Goal: Check status

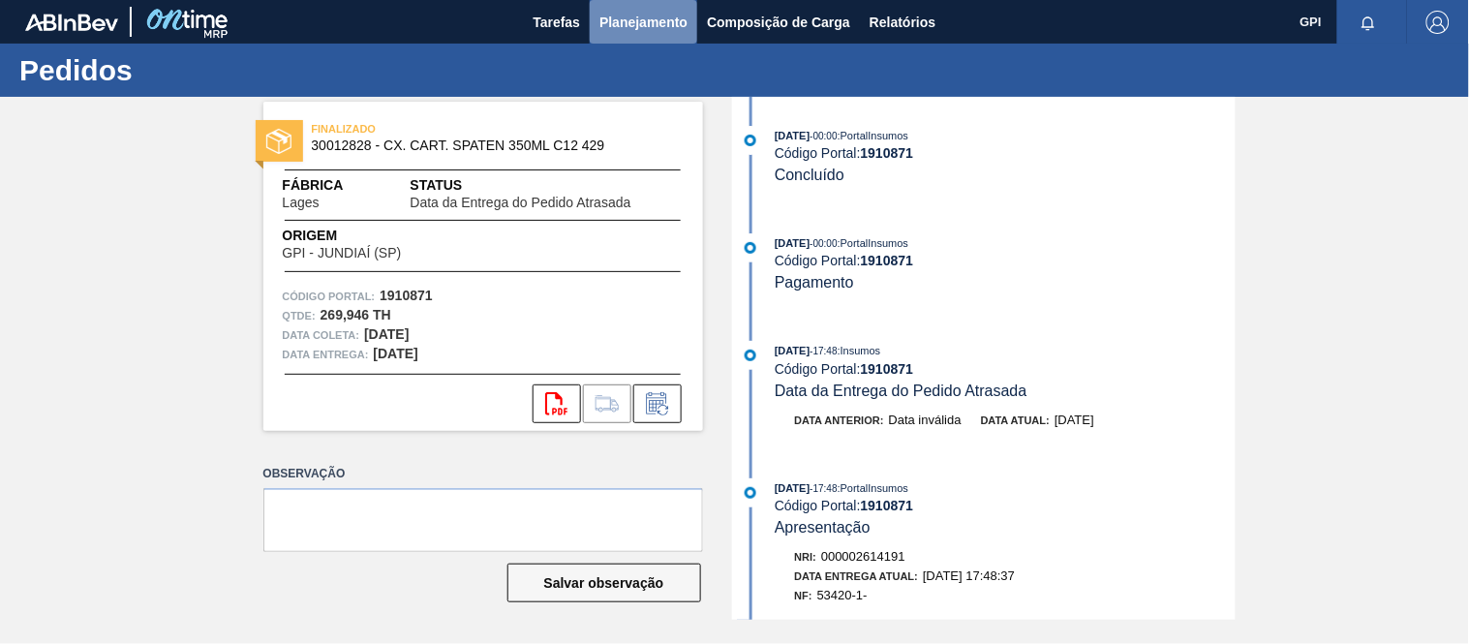
click at [636, 25] on span "Planejamento" at bounding box center [643, 22] width 88 height 23
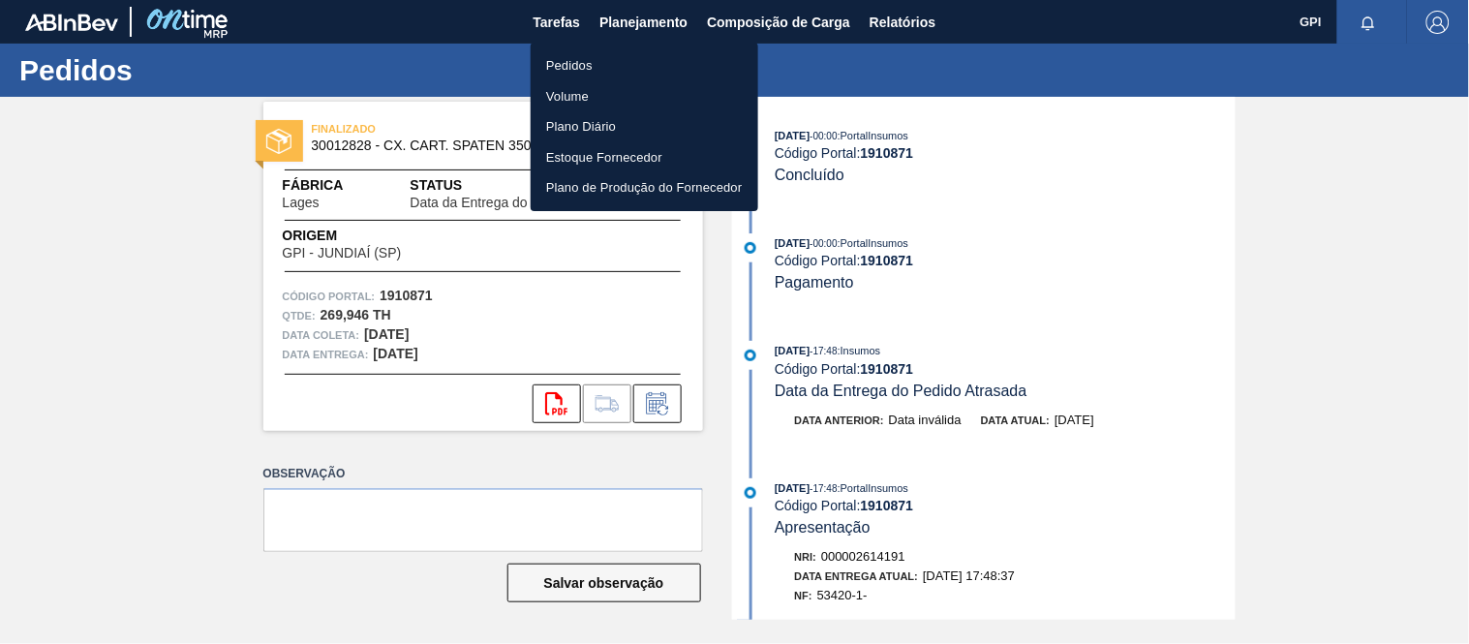
click at [564, 52] on li "Pedidos" at bounding box center [643, 65] width 227 height 31
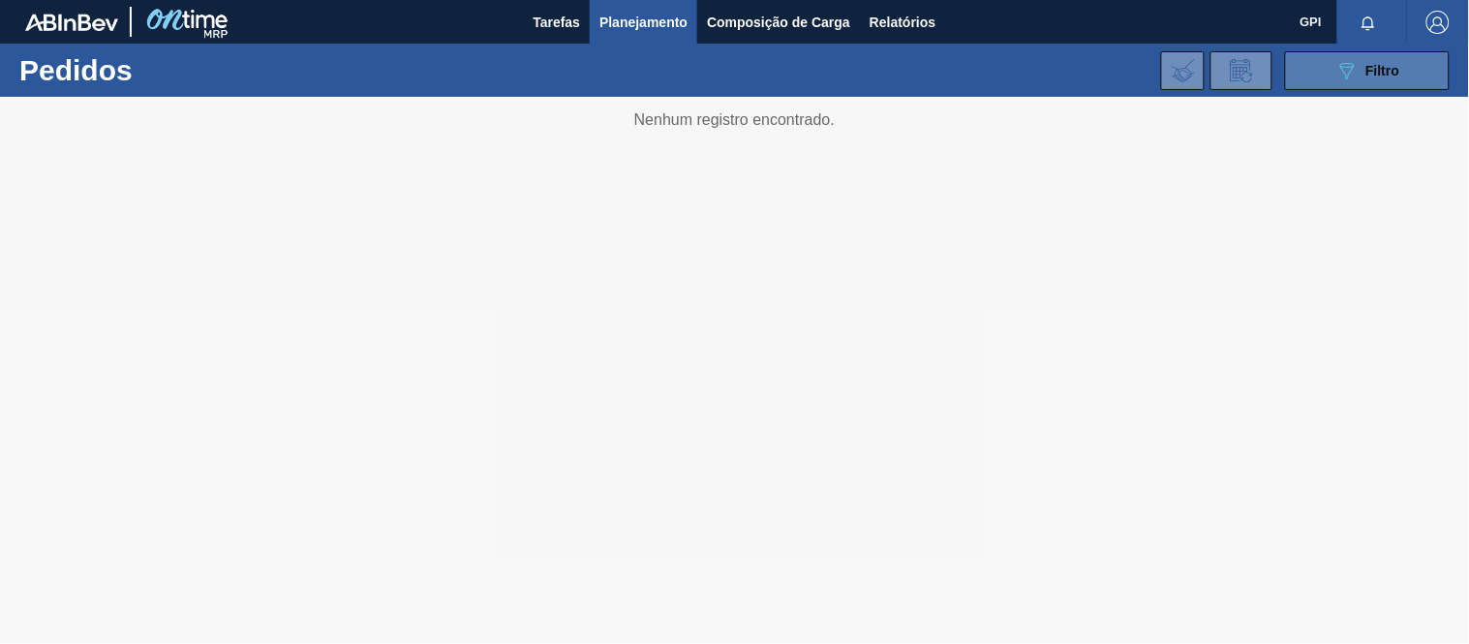
click at [1352, 73] on icon "089F7B8B-B2A5-4AFE-B5C0-19BA573D28AC" at bounding box center [1346, 70] width 23 height 23
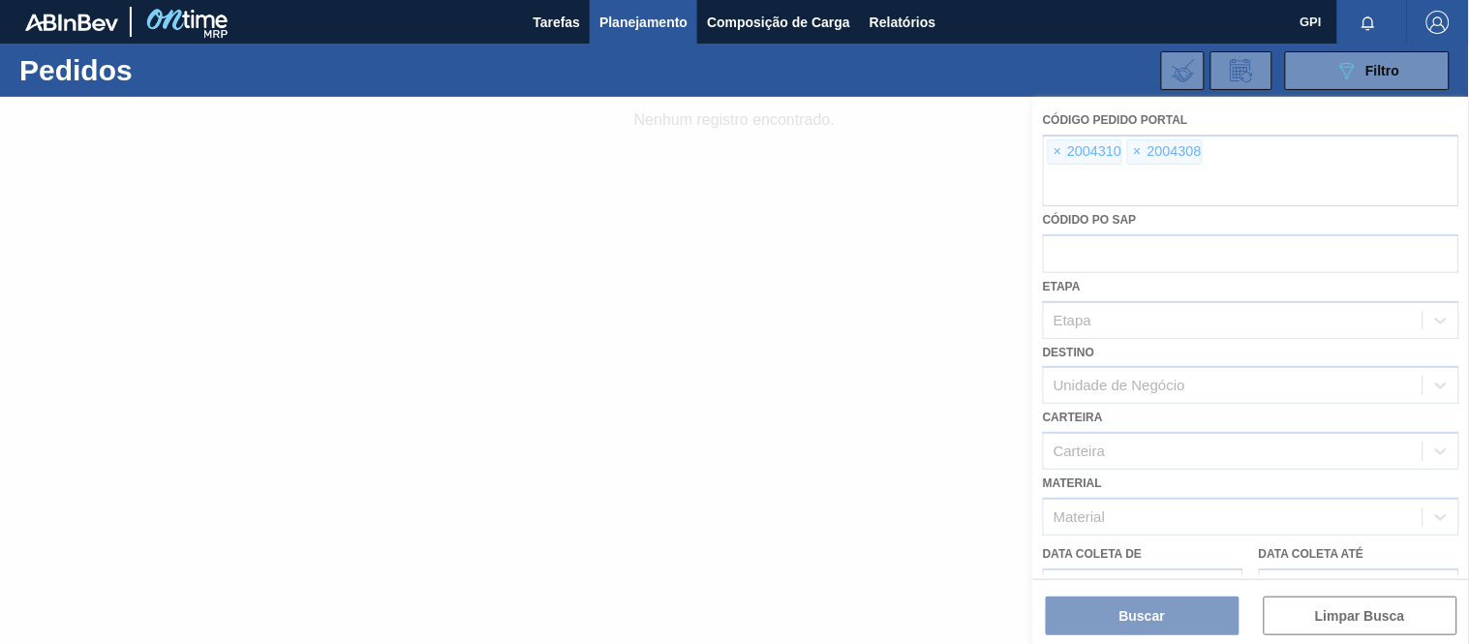
click at [1055, 147] on div at bounding box center [734, 370] width 1469 height 547
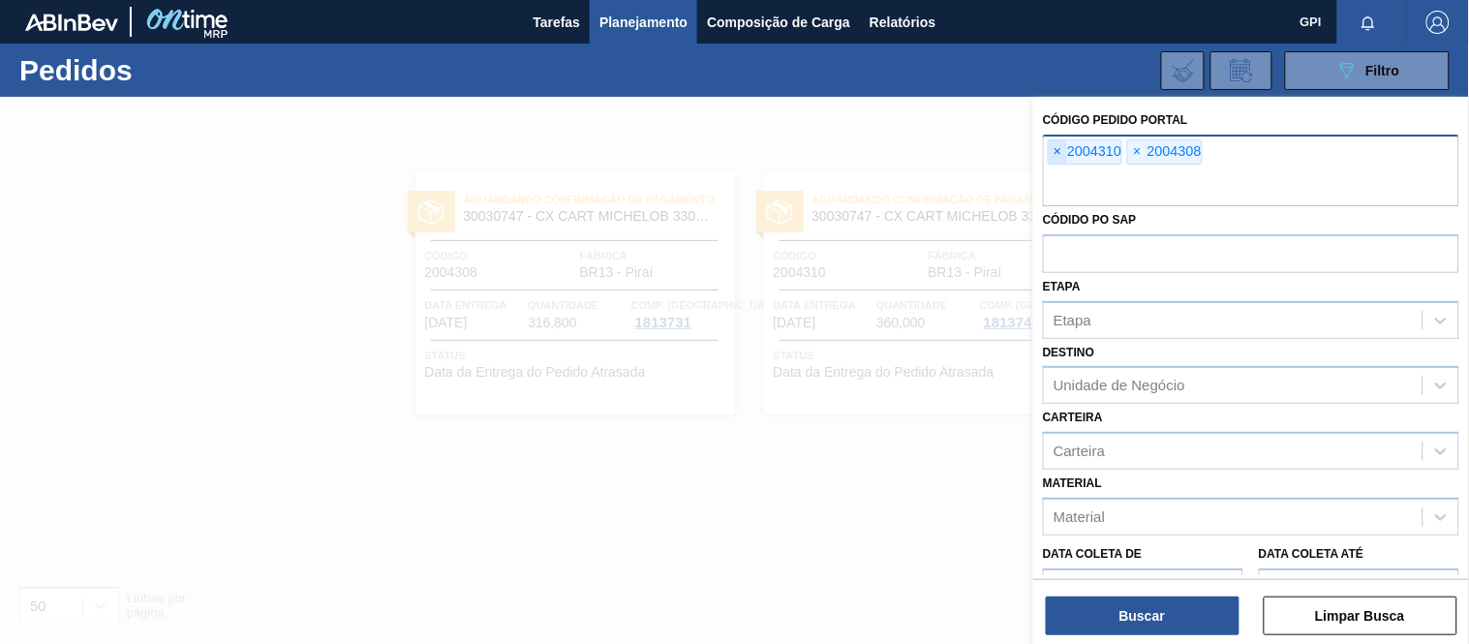
click at [1055, 152] on span "×" at bounding box center [1057, 151] width 18 height 23
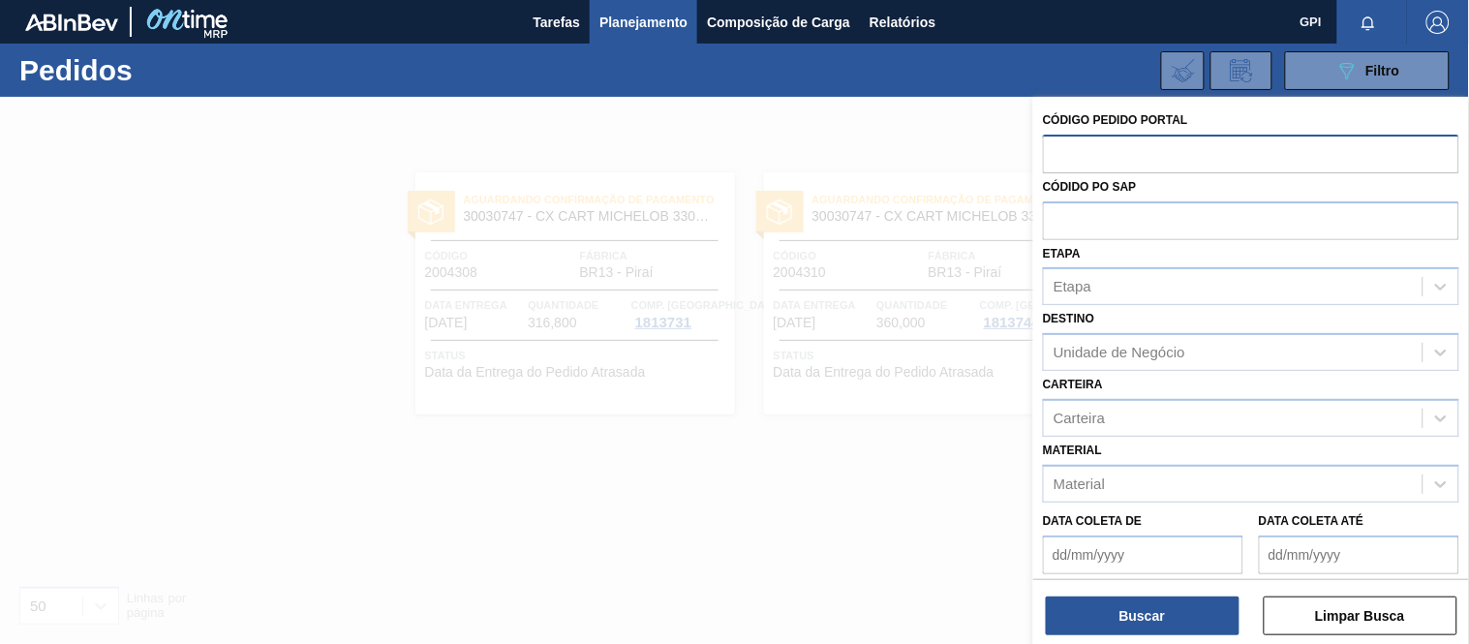
paste input "2003102"
type input "2003102"
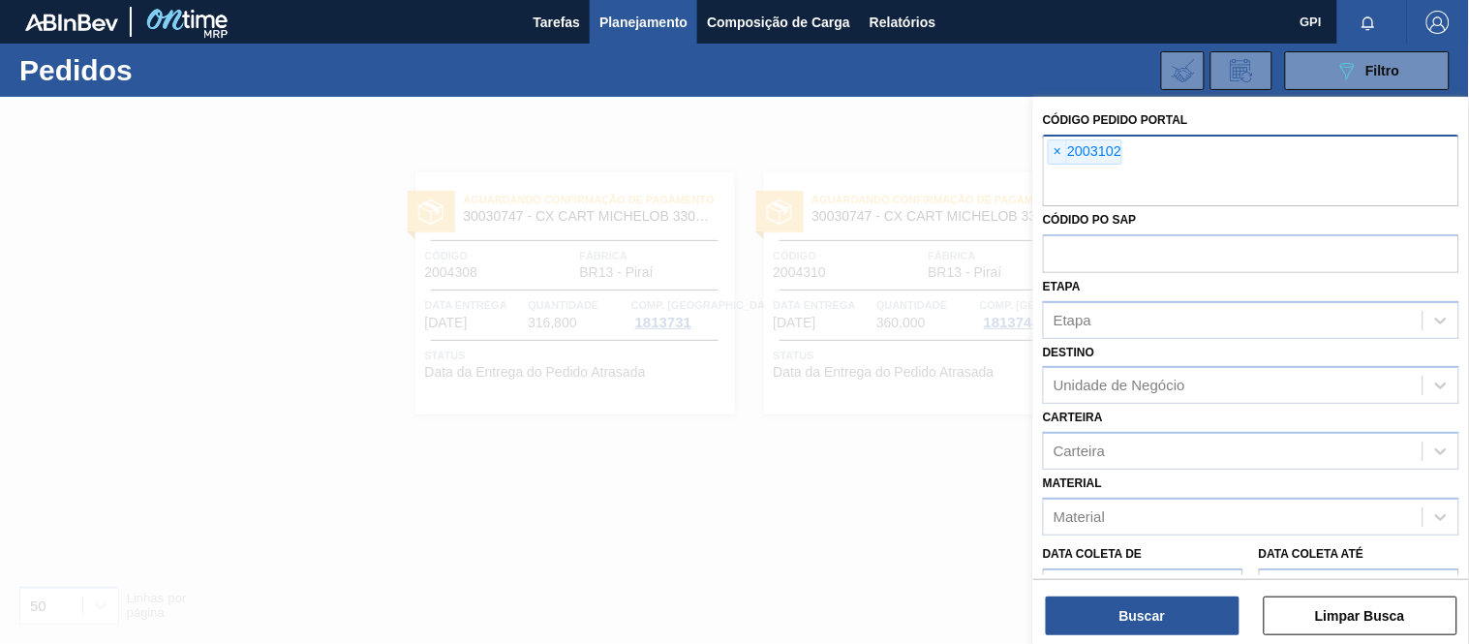
click at [1060, 194] on input "text" at bounding box center [1251, 187] width 416 height 37
paste input "2003099"
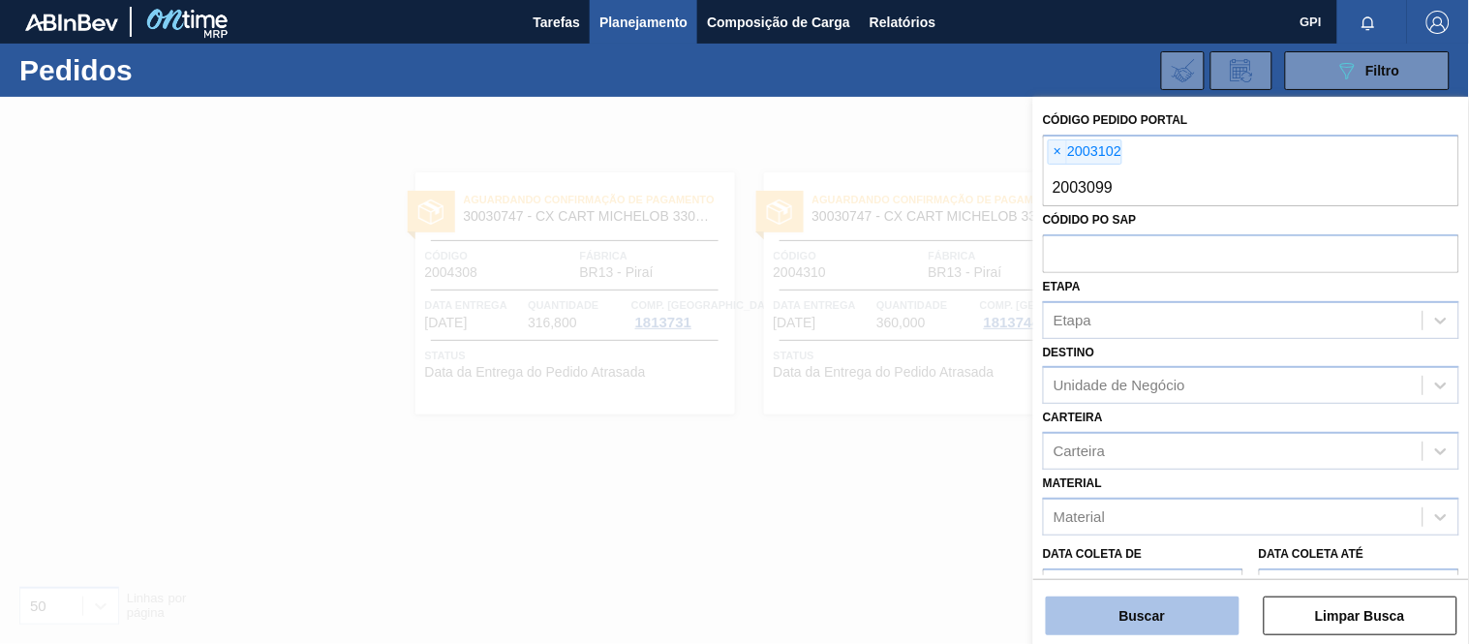
type input "2003099"
click at [1156, 629] on button "Buscar" at bounding box center [1142, 615] width 194 height 39
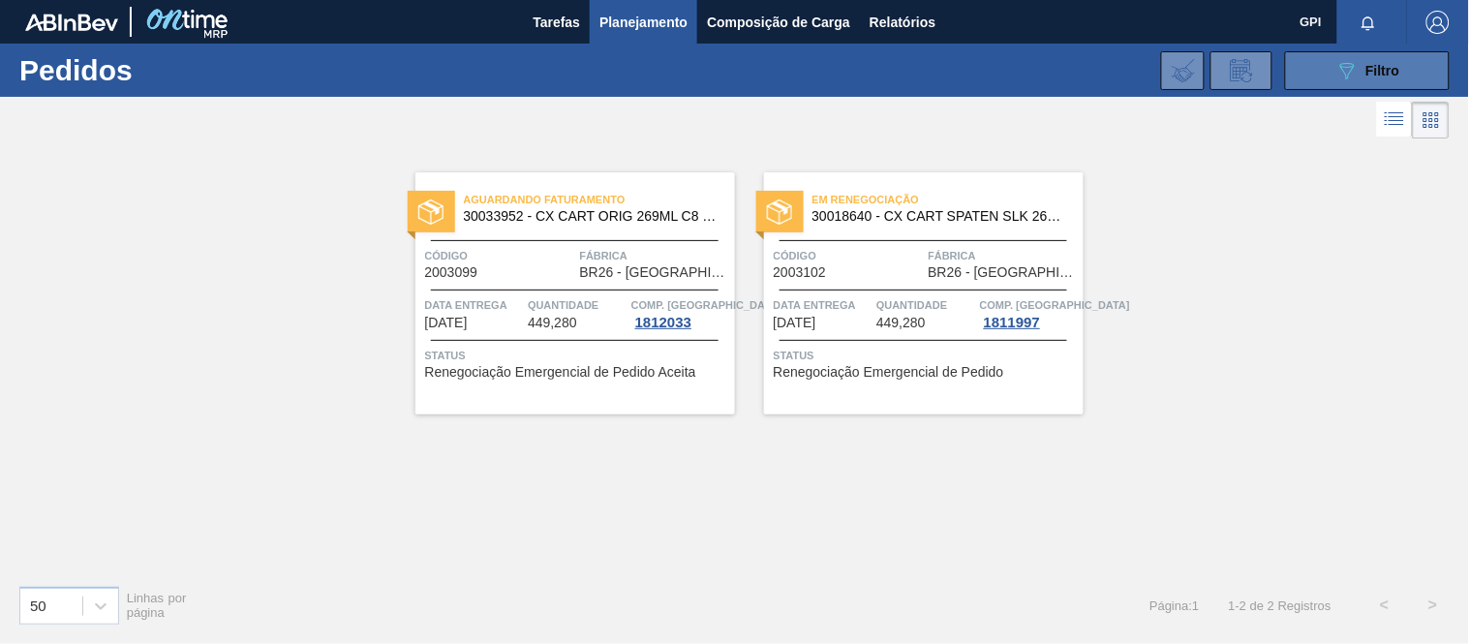
click at [1359, 68] on div "089F7B8B-B2A5-4AFE-B5C0-19BA573D28AC Filtro" at bounding box center [1367, 70] width 65 height 23
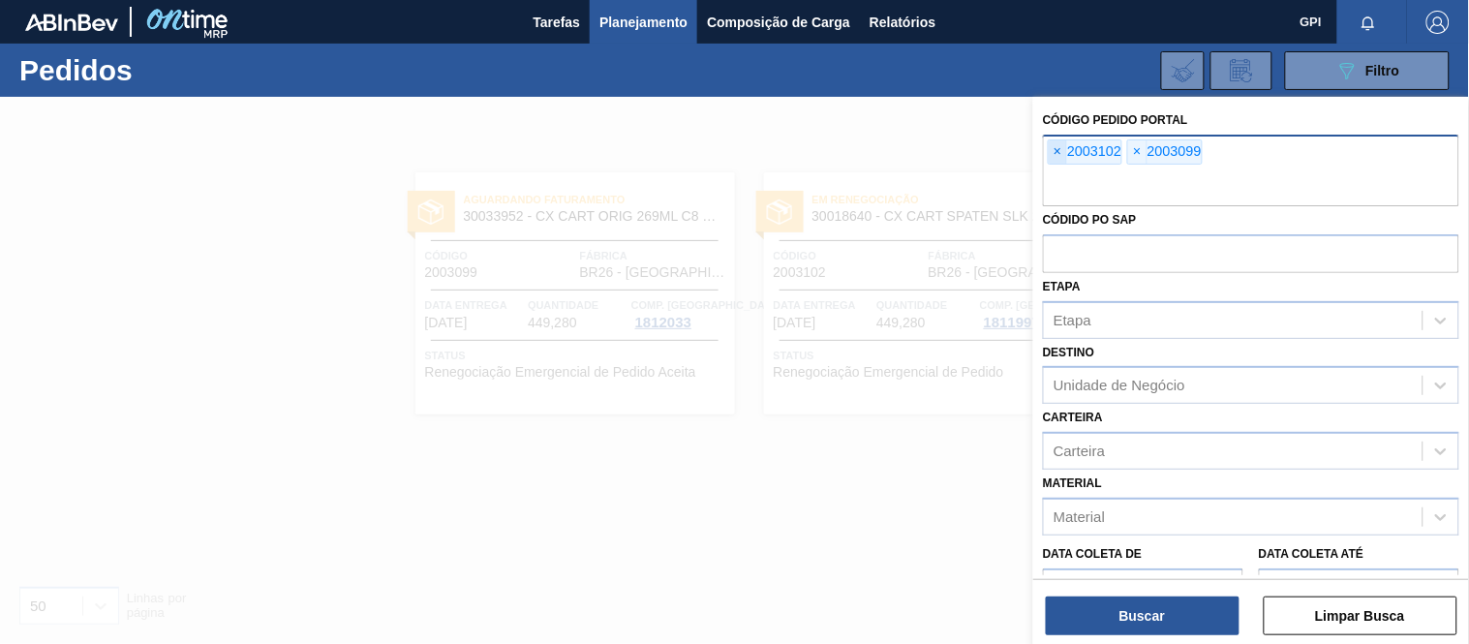
click at [1058, 153] on span "×" at bounding box center [1057, 151] width 18 height 23
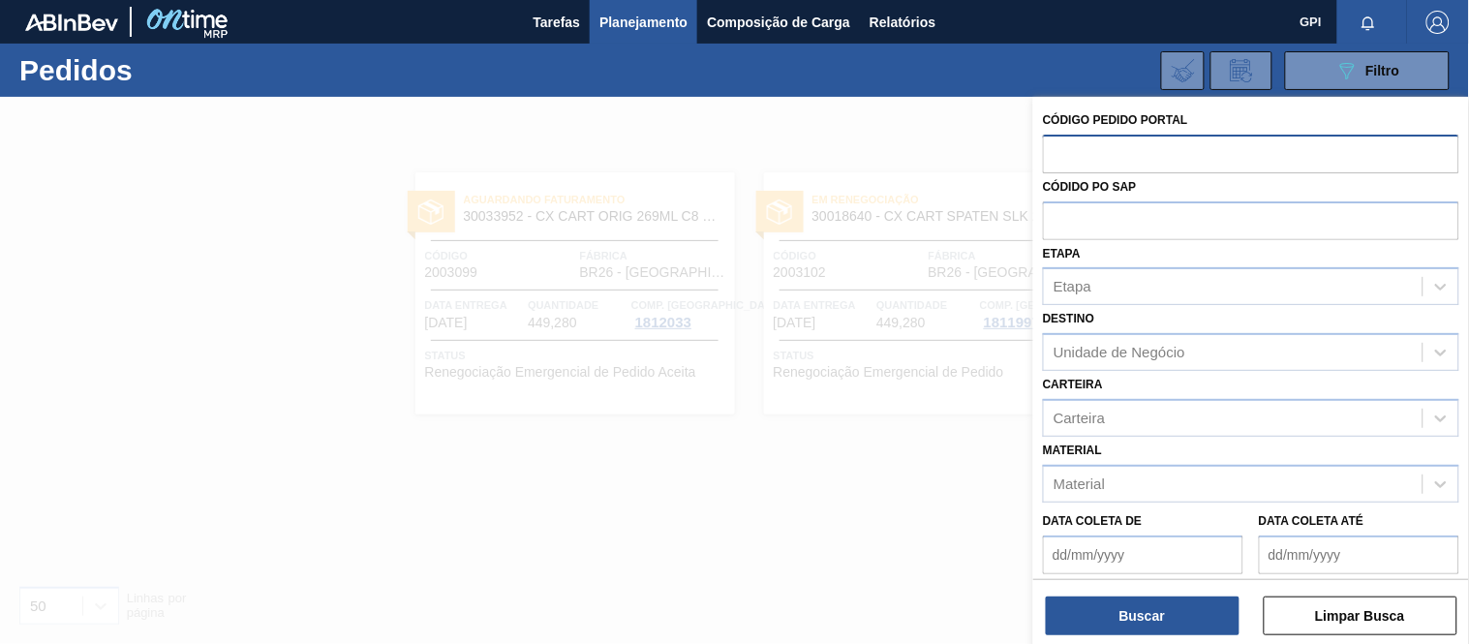
click at [1058, 153] on input "text" at bounding box center [1251, 153] width 416 height 37
paste input "2003099"
type input "2003099"
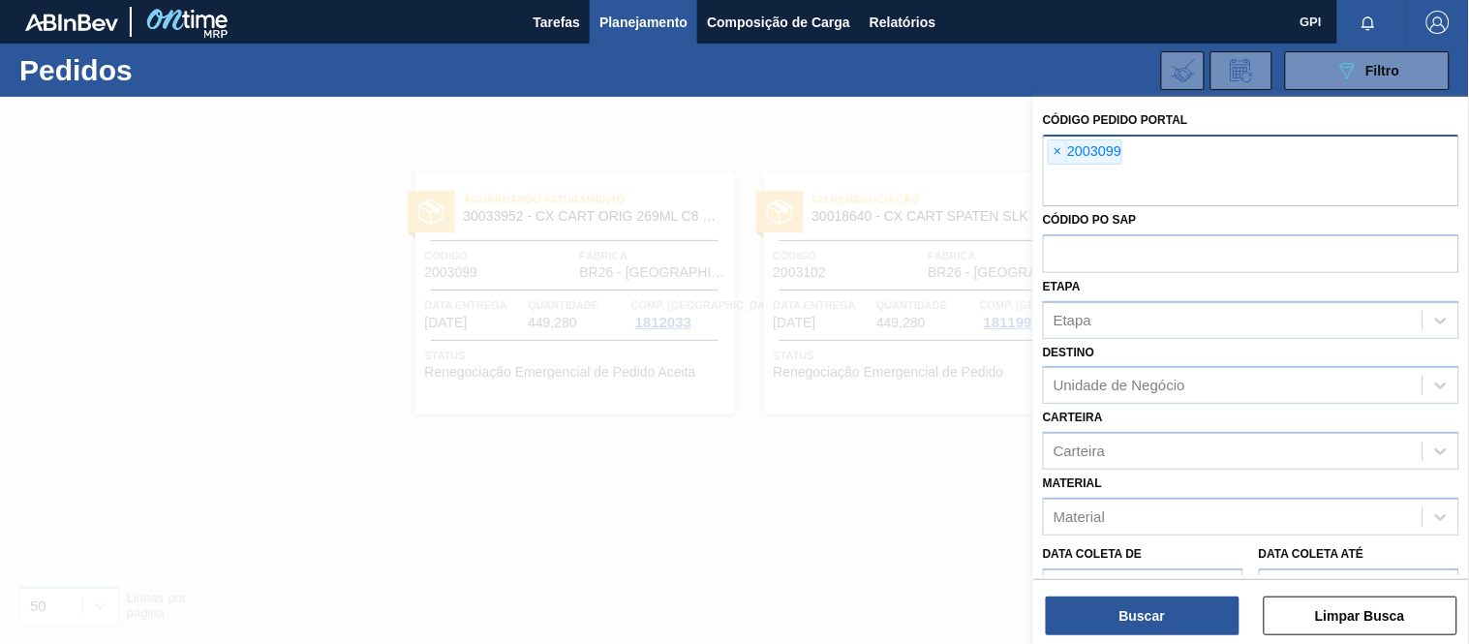
click at [1076, 184] on input "text" at bounding box center [1251, 187] width 416 height 37
paste input "2019177"
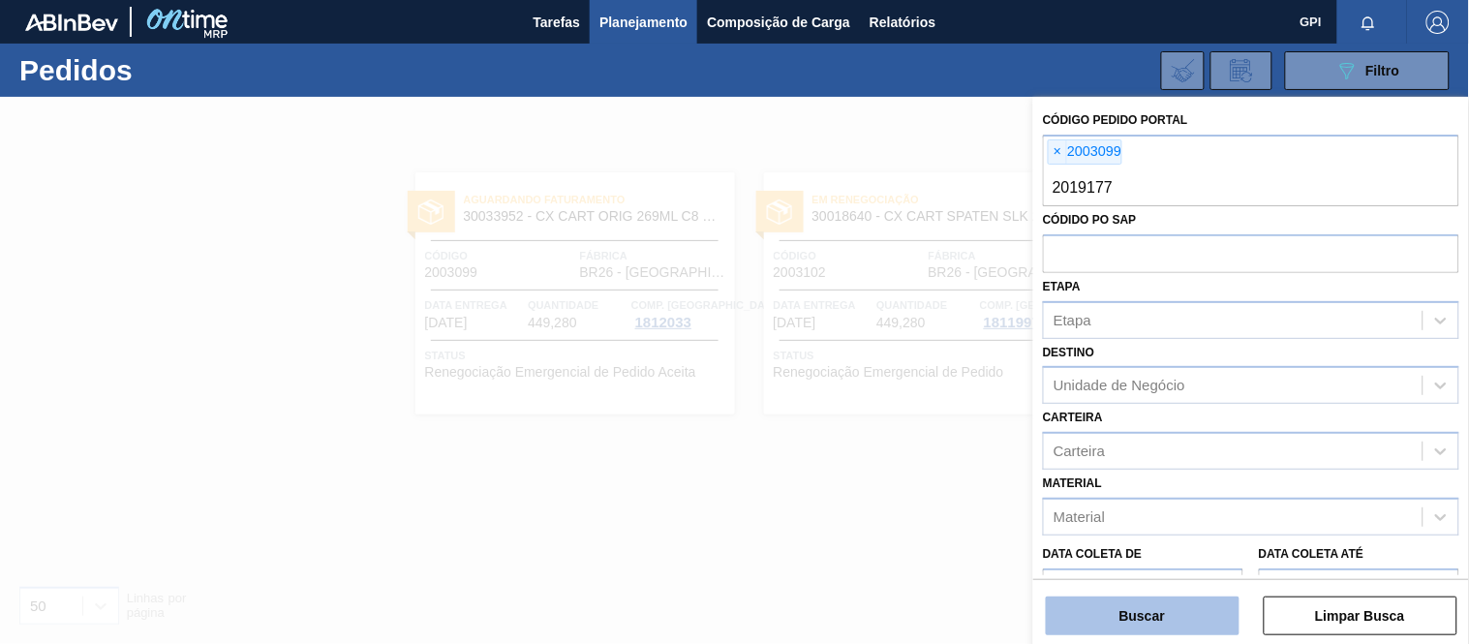
type input "2019177"
click at [1117, 622] on button "Buscar" at bounding box center [1142, 615] width 194 height 39
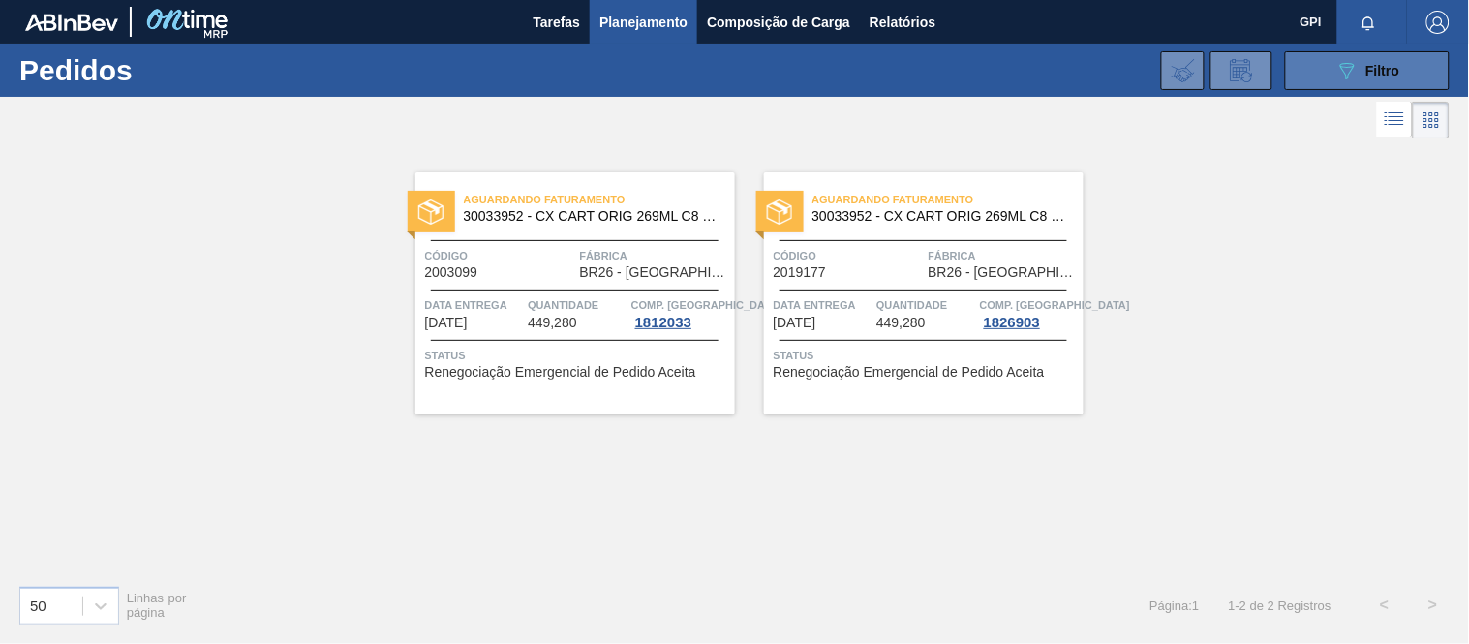
drag, startPoint x: 1346, startPoint y: 66, endPoint x: 1346, endPoint y: 78, distance: 12.6
click at [1346, 66] on icon at bounding box center [1347, 71] width 15 height 16
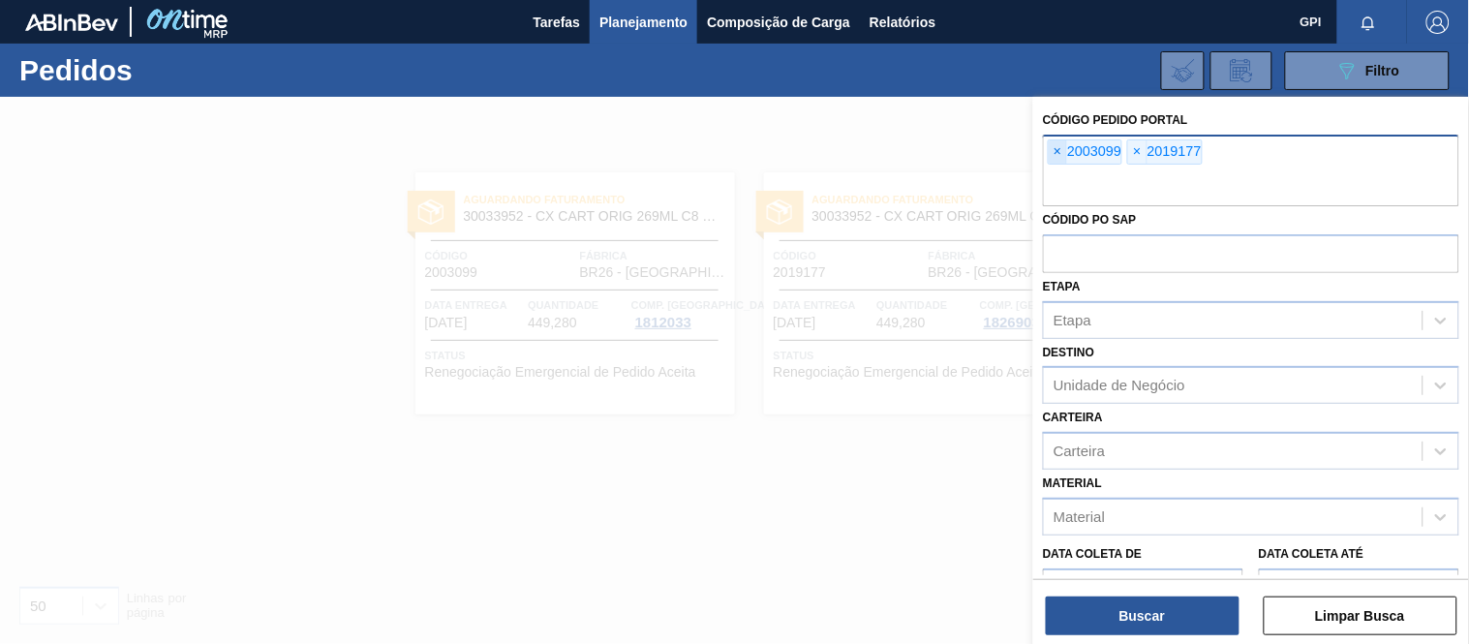
click at [1057, 156] on span "×" at bounding box center [1057, 151] width 18 height 23
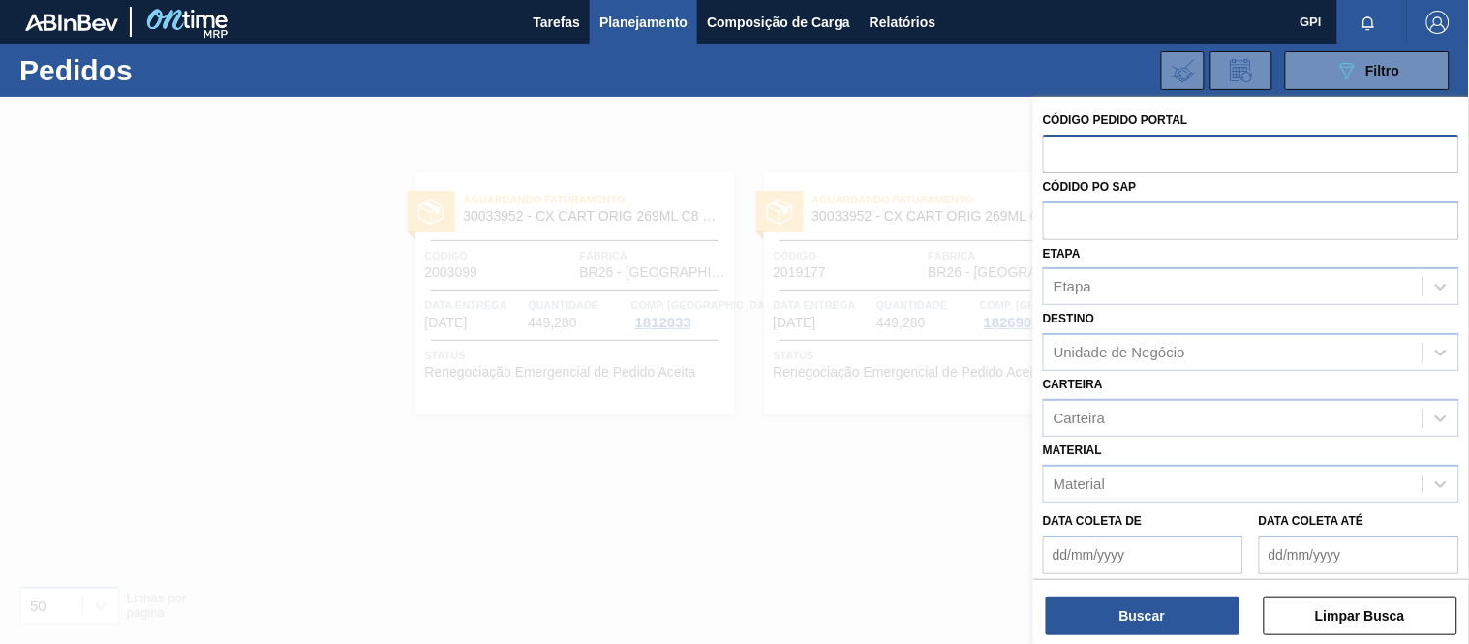
paste input "2003100"
type input "2003100"
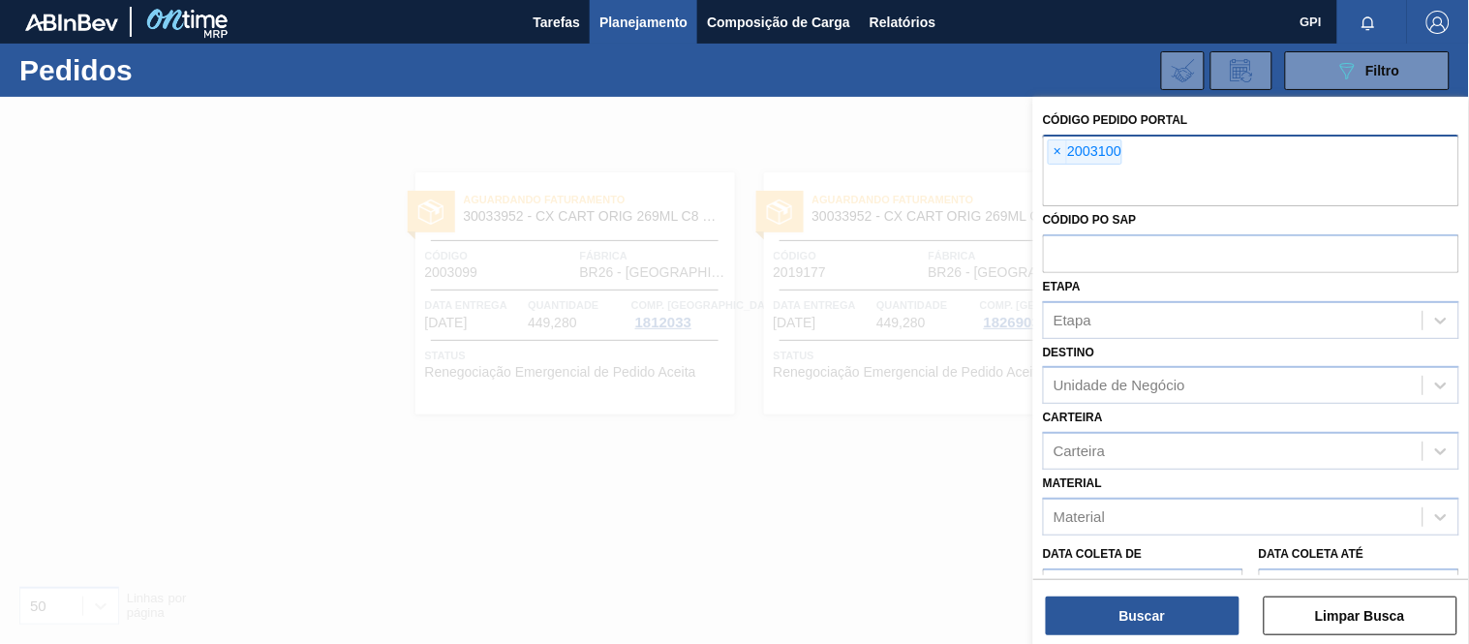
click at [1196, 163] on div "× 2003100" at bounding box center [1251, 171] width 416 height 72
paste input "2003101"
type input "2003101"
click at [1125, 635] on div "Código Pedido Portal × 2003100 Códido PO SAP Etapa Etapa Destino Unidade de Neg…" at bounding box center [1251, 372] width 436 height 551
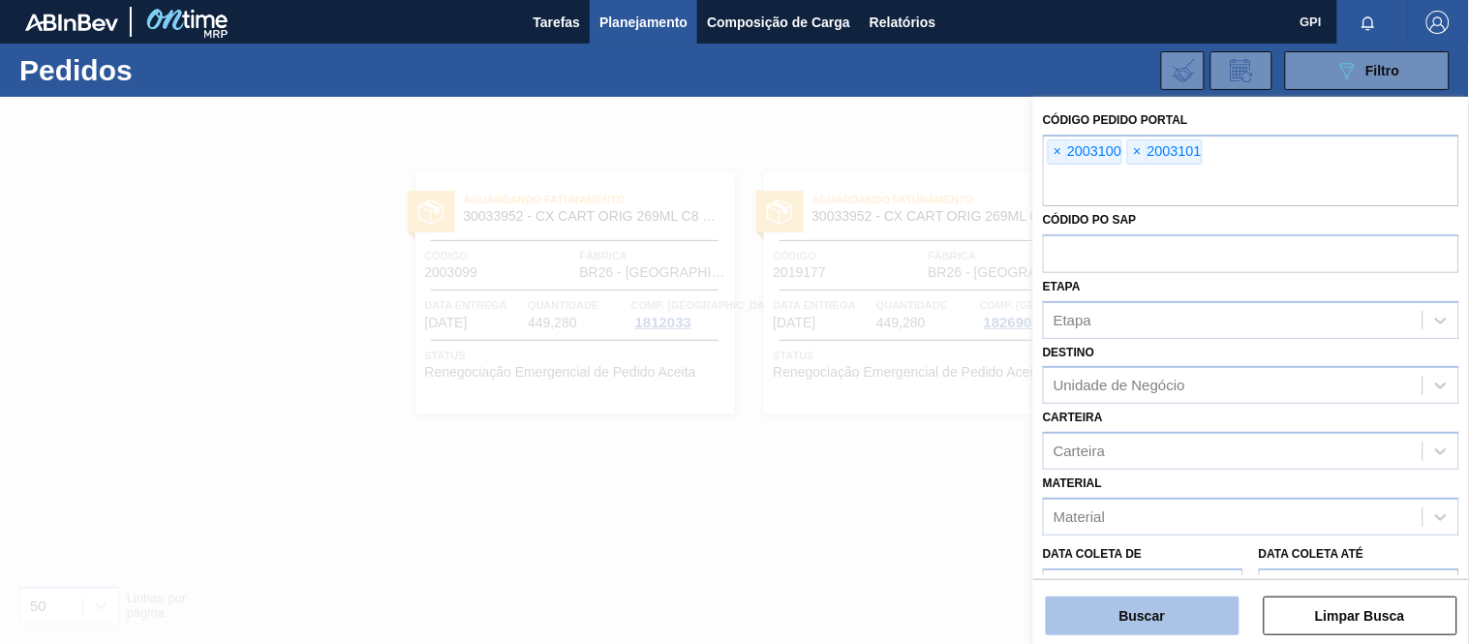
click at [1177, 608] on button "Buscar" at bounding box center [1142, 615] width 194 height 39
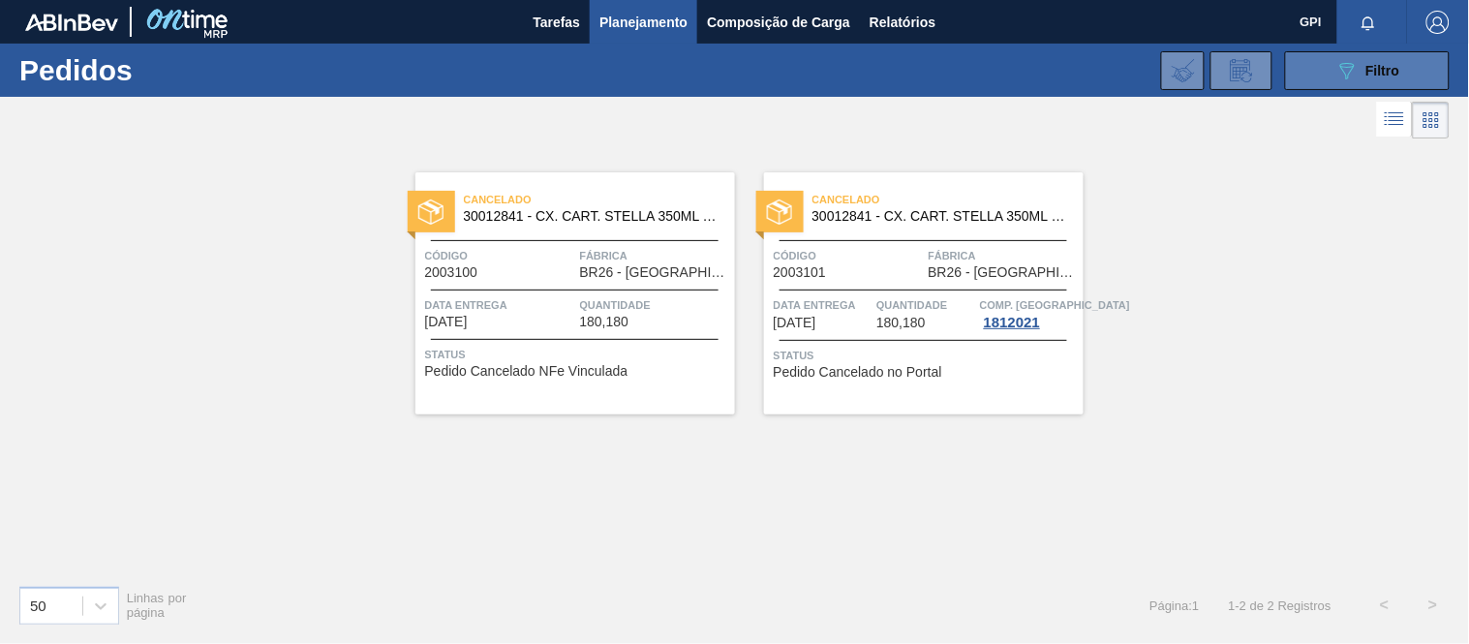
click at [1323, 51] on button "089F7B8B-B2A5-4AFE-B5C0-19BA573D28AC Filtro" at bounding box center [1367, 70] width 165 height 39
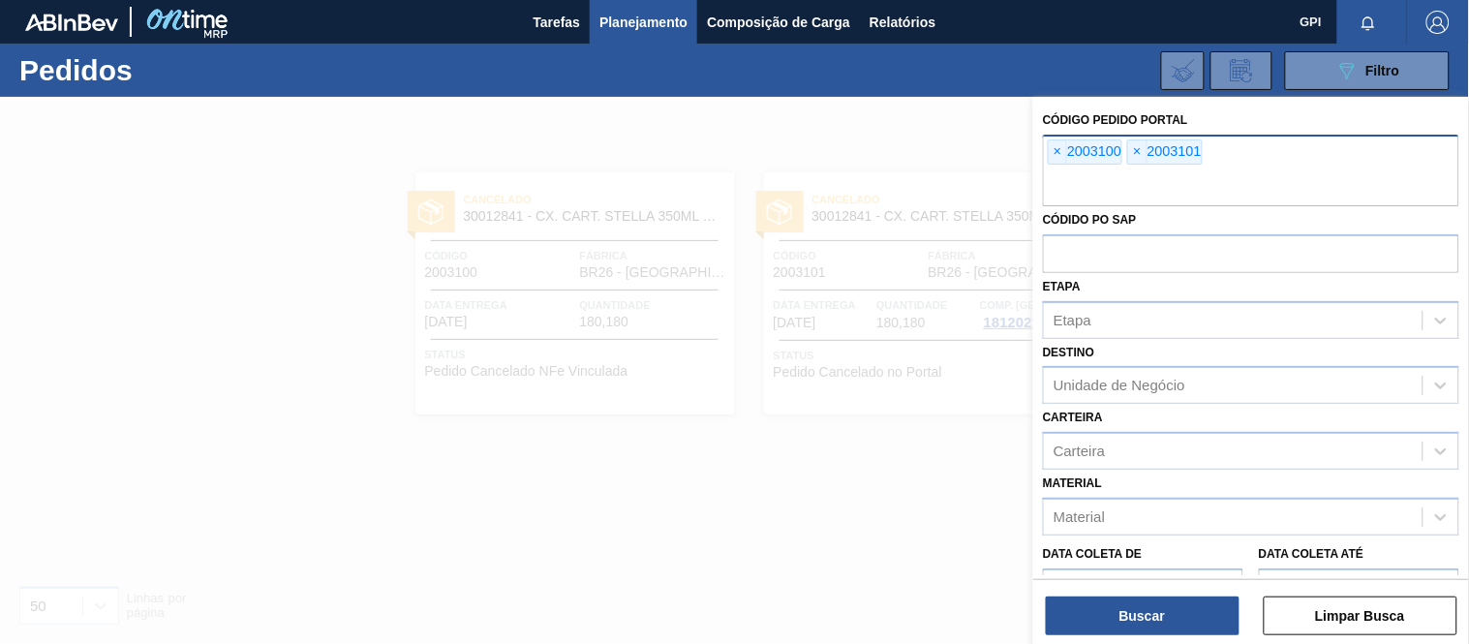
click at [1188, 185] on input "text" at bounding box center [1251, 187] width 416 height 37
paste input "2022064"
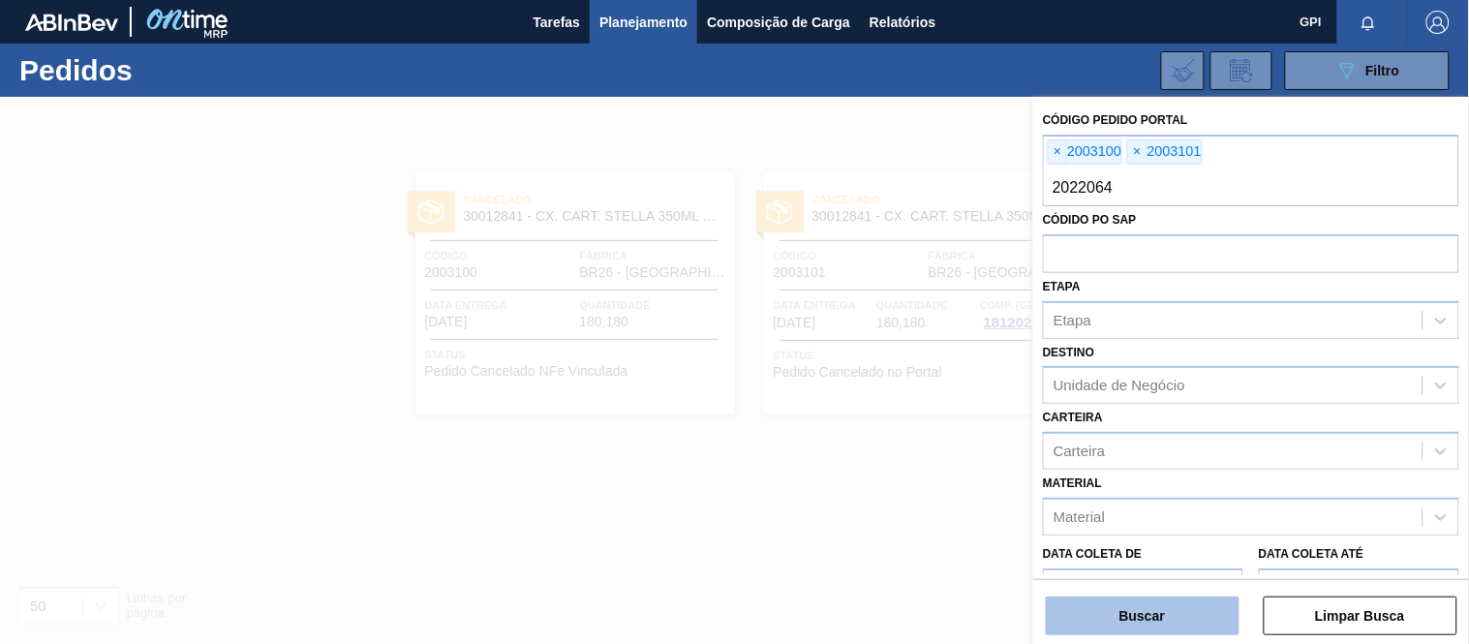
type input "2022064"
click at [1142, 608] on button "Buscar" at bounding box center [1142, 615] width 194 height 39
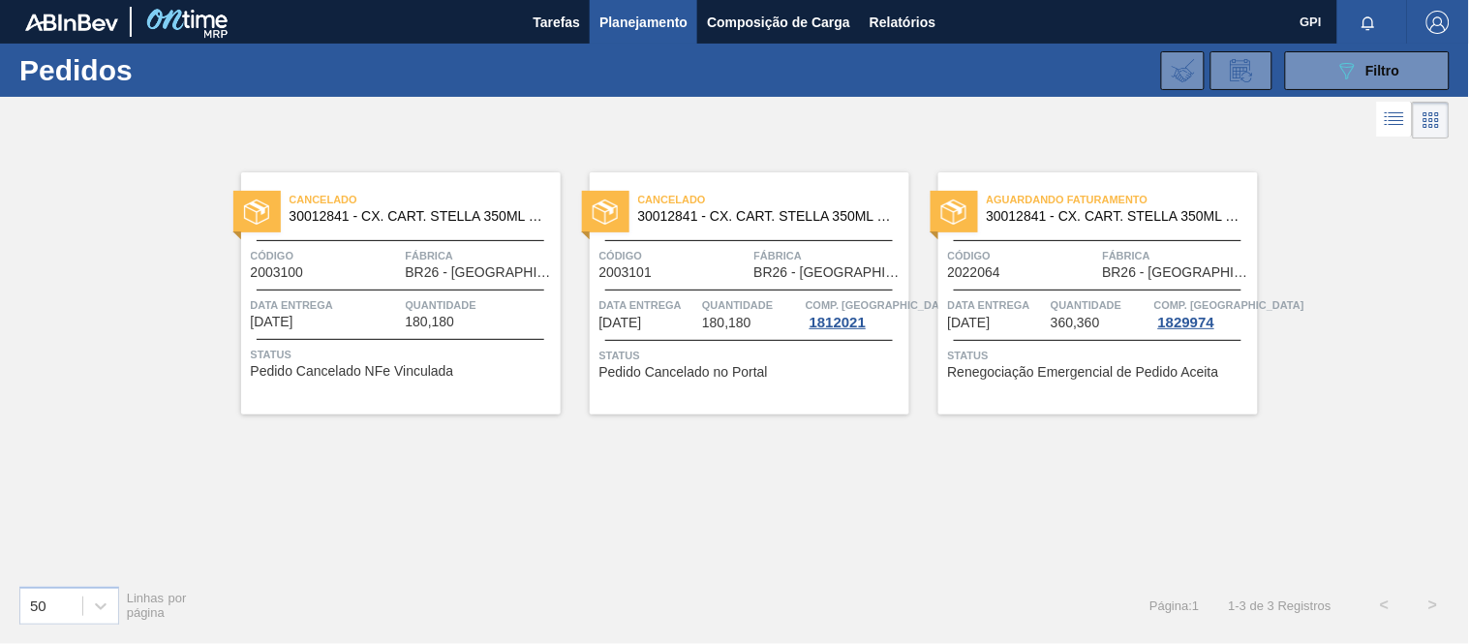
click at [1121, 302] on span "Quantidade" at bounding box center [1099, 304] width 99 height 19
